Goal: Transaction & Acquisition: Purchase product/service

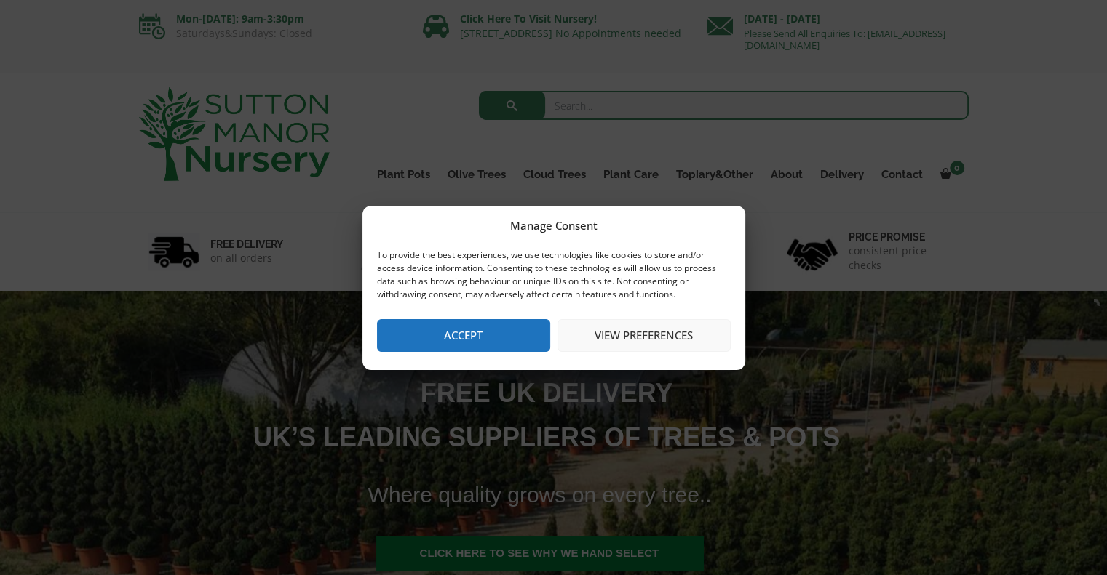
click at [455, 351] on button "Accept" at bounding box center [463, 335] width 173 height 33
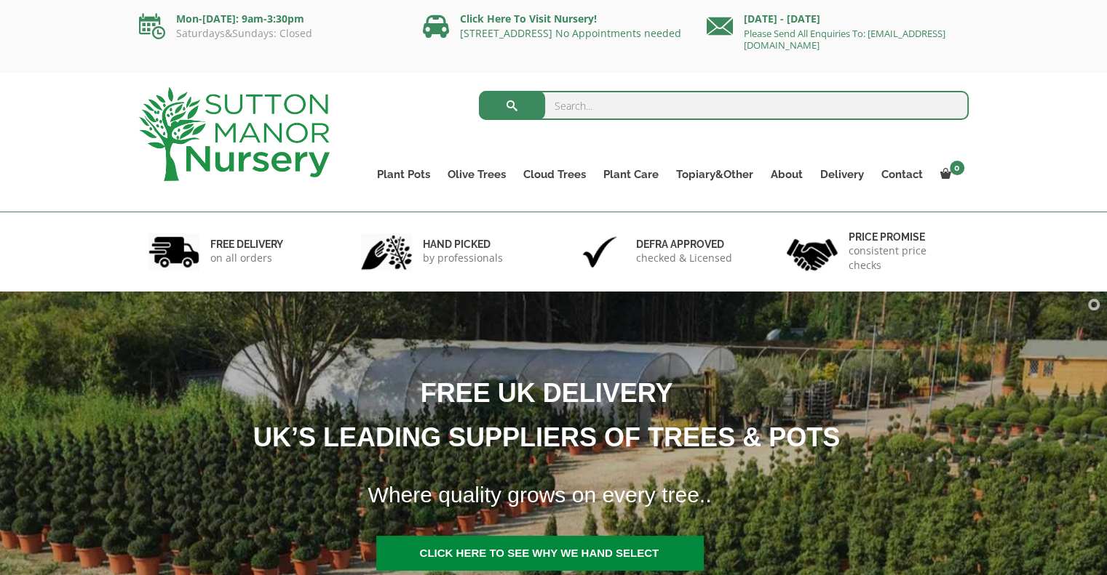
click at [586, 97] on input "search" at bounding box center [724, 105] width 490 height 29
type input "grass"
click at [479, 91] on button "submit" at bounding box center [512, 105] width 66 height 29
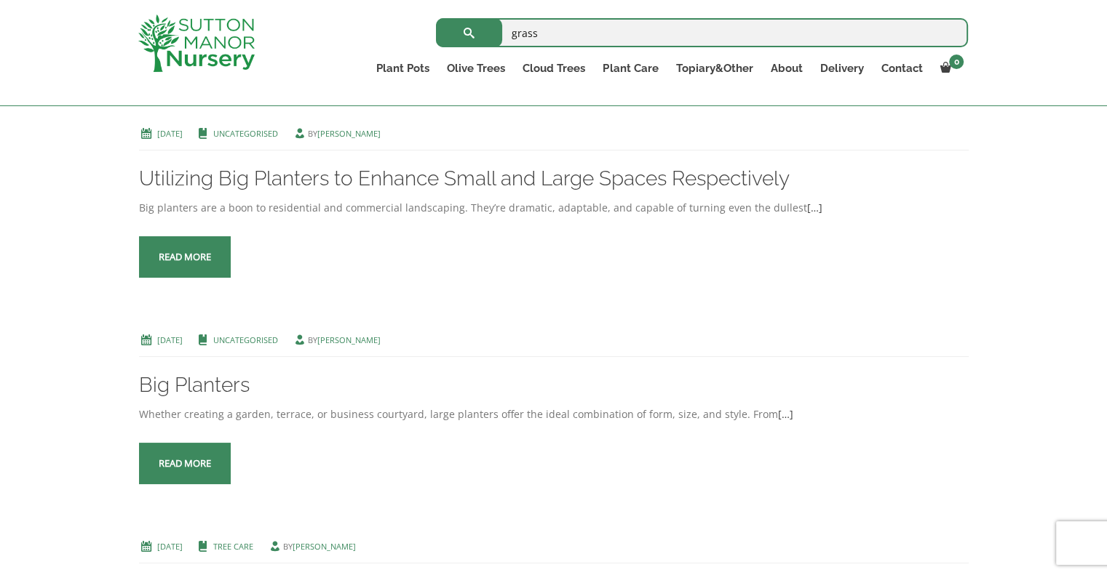
scroll to position [1659, 0]
